Goal: Information Seeking & Learning: Learn about a topic

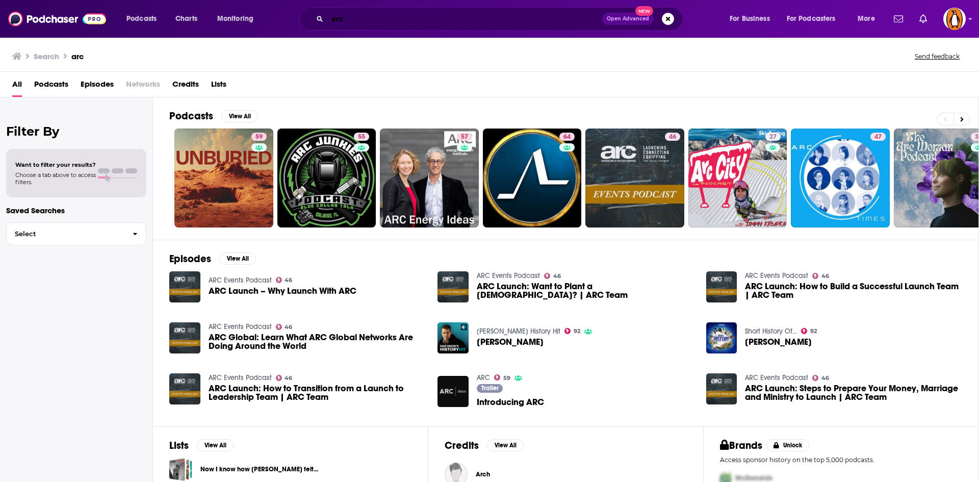
click at [383, 16] on input "arc" at bounding box center [464, 19] width 275 height 16
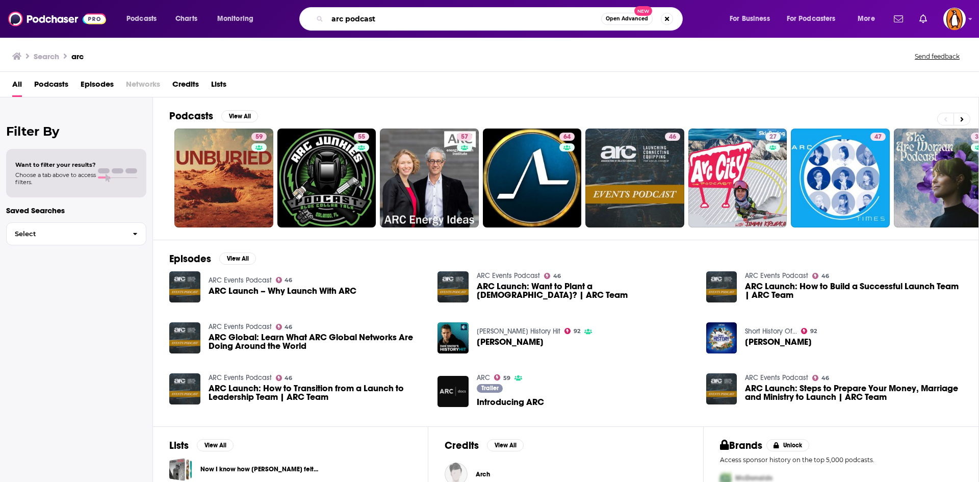
type input "arc podcast"
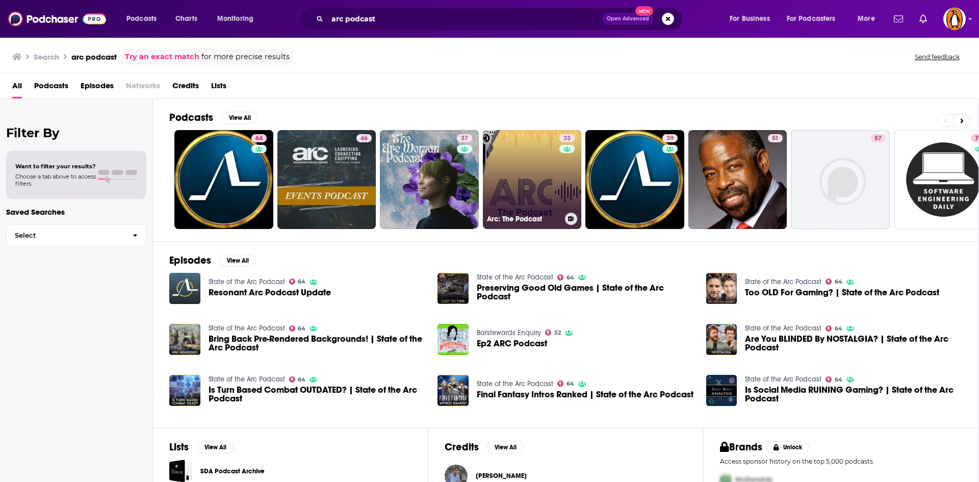
click at [526, 173] on link "33 Arc: The Podcast" at bounding box center [532, 179] width 99 height 99
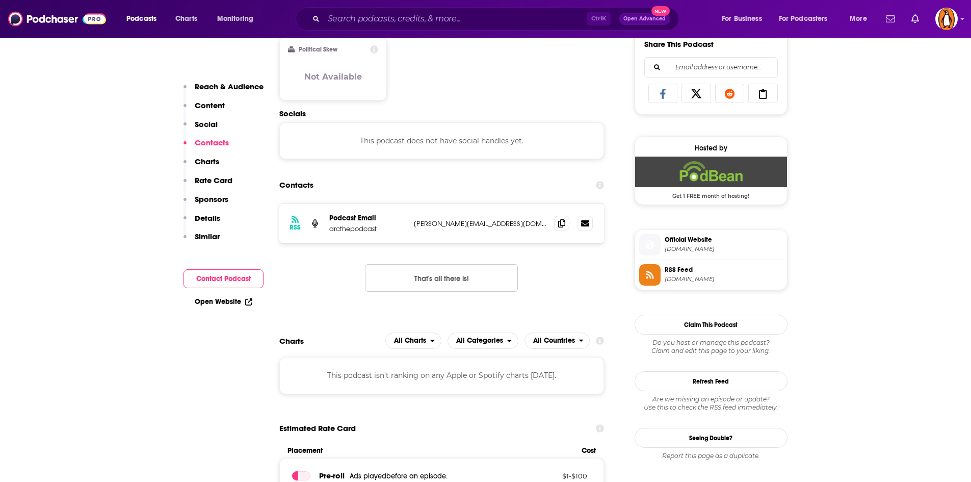
scroll to position [648, 0]
